Goal: Obtain resource: Obtain resource

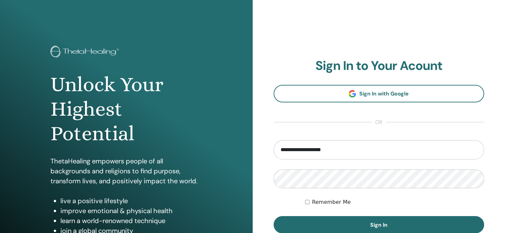
type input "**********"
click at [274, 216] on button "Sign In" at bounding box center [379, 224] width 211 height 17
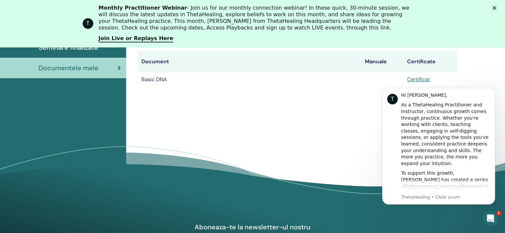
scroll to position [159, 0]
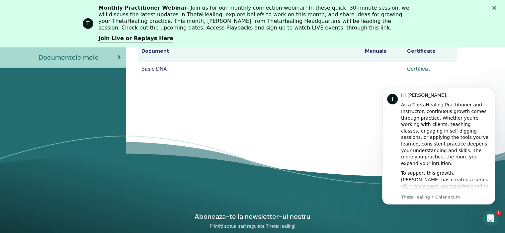
click at [422, 71] on link "Certificat" at bounding box center [418, 68] width 23 height 7
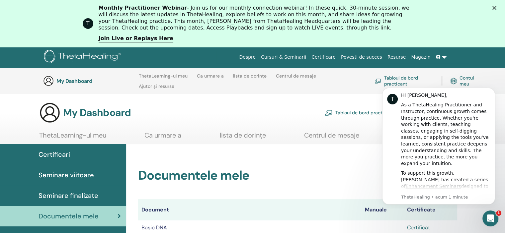
scroll to position [0, 0]
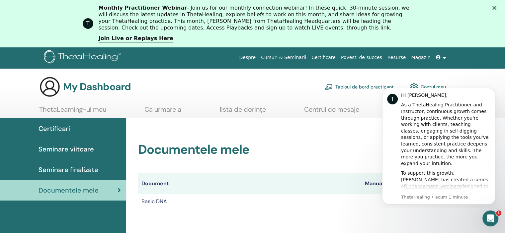
click at [445, 56] on link at bounding box center [441, 57] width 16 height 12
click at [283, 162] on div "Documentele mele Document Manuale Certificate Basic DNA Certificat" at bounding box center [297, 175] width 319 height 67
click at [492, 89] on icon "Dismiss notification" at bounding box center [493, 90] width 2 height 2
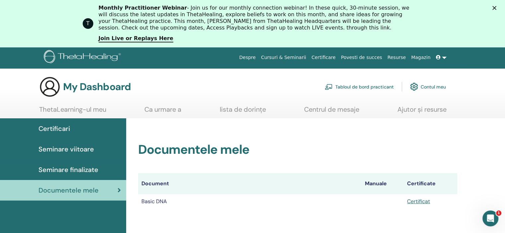
click at [445, 58] on link at bounding box center [441, 57] width 16 height 12
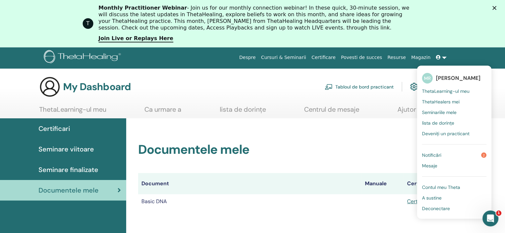
click at [443, 209] on span "Deconectare" at bounding box center [436, 209] width 28 height 6
